Goal: Contribute content: Add original content to the website for others to see

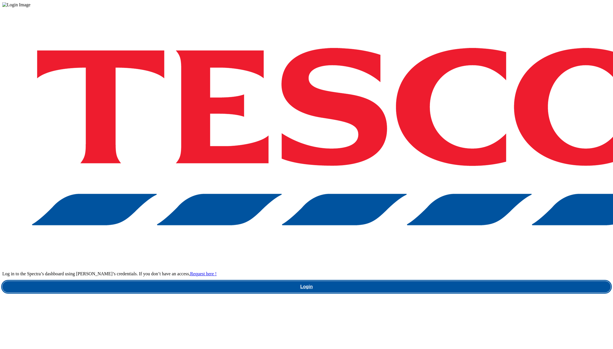
click at [461, 281] on link "Login" at bounding box center [306, 286] width 608 height 11
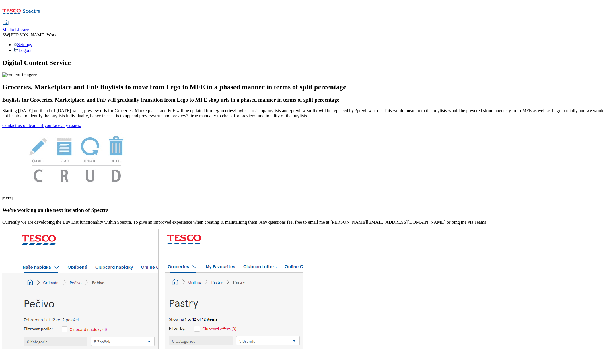
click at [29, 27] on span "Media Library" at bounding box center [15, 29] width 27 height 5
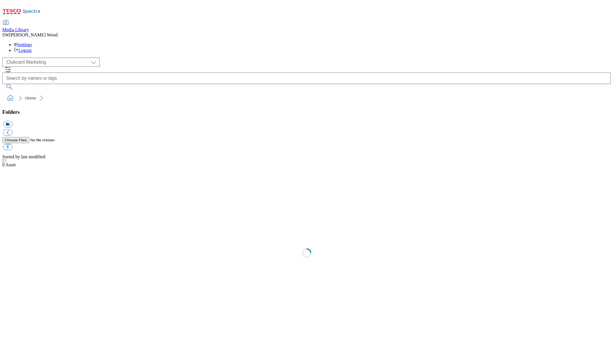
select select "flare-clubcard-mktg"
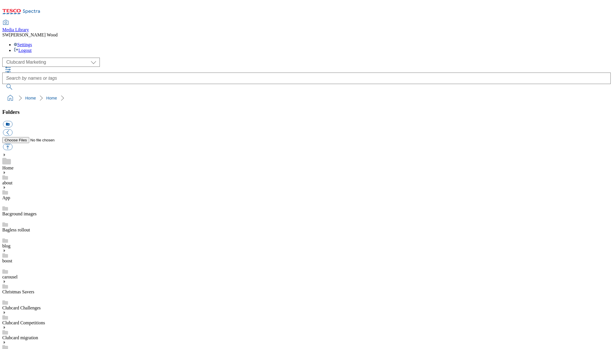
drag, startPoint x: 18, startPoint y: 285, endPoint x: 39, endPoint y: 288, distance: 21.1
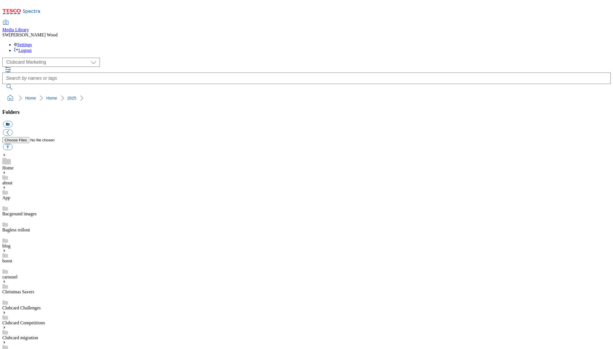
scroll to position [274, 0]
click at [12, 121] on button "icon_new_folder" at bounding box center [7, 124] width 9 height 7
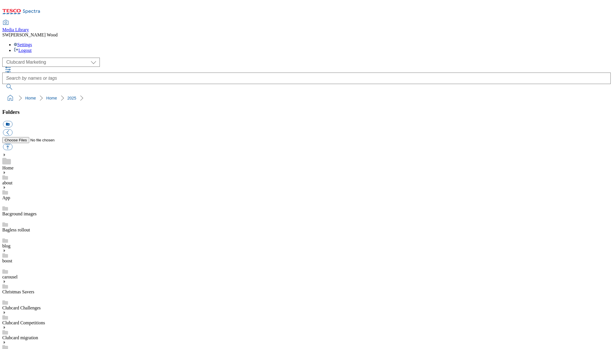
paste input "2533-WF-527000"
type input "2533-WF-527000"
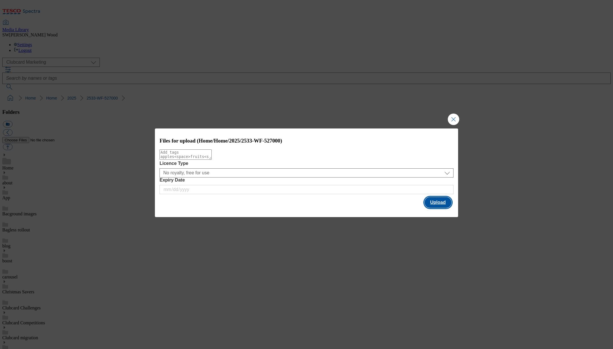
click at [446, 203] on button "Upload" at bounding box center [437, 202] width 27 height 11
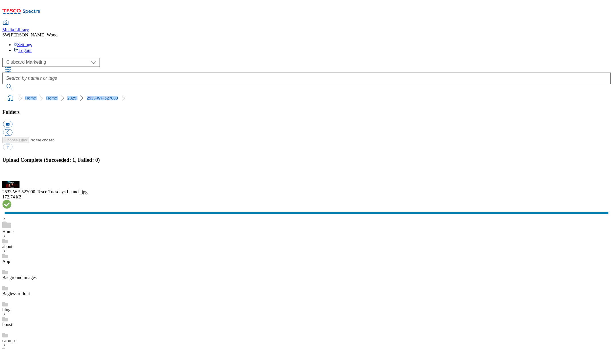
drag, startPoint x: 33, startPoint y: 63, endPoint x: 4, endPoint y: 63, distance: 29.2
click at [6, 93] on ol "Home Home 2025 2533-WF-527000" at bounding box center [308, 98] width 605 height 11
